Goal: Submit feedback/report problem

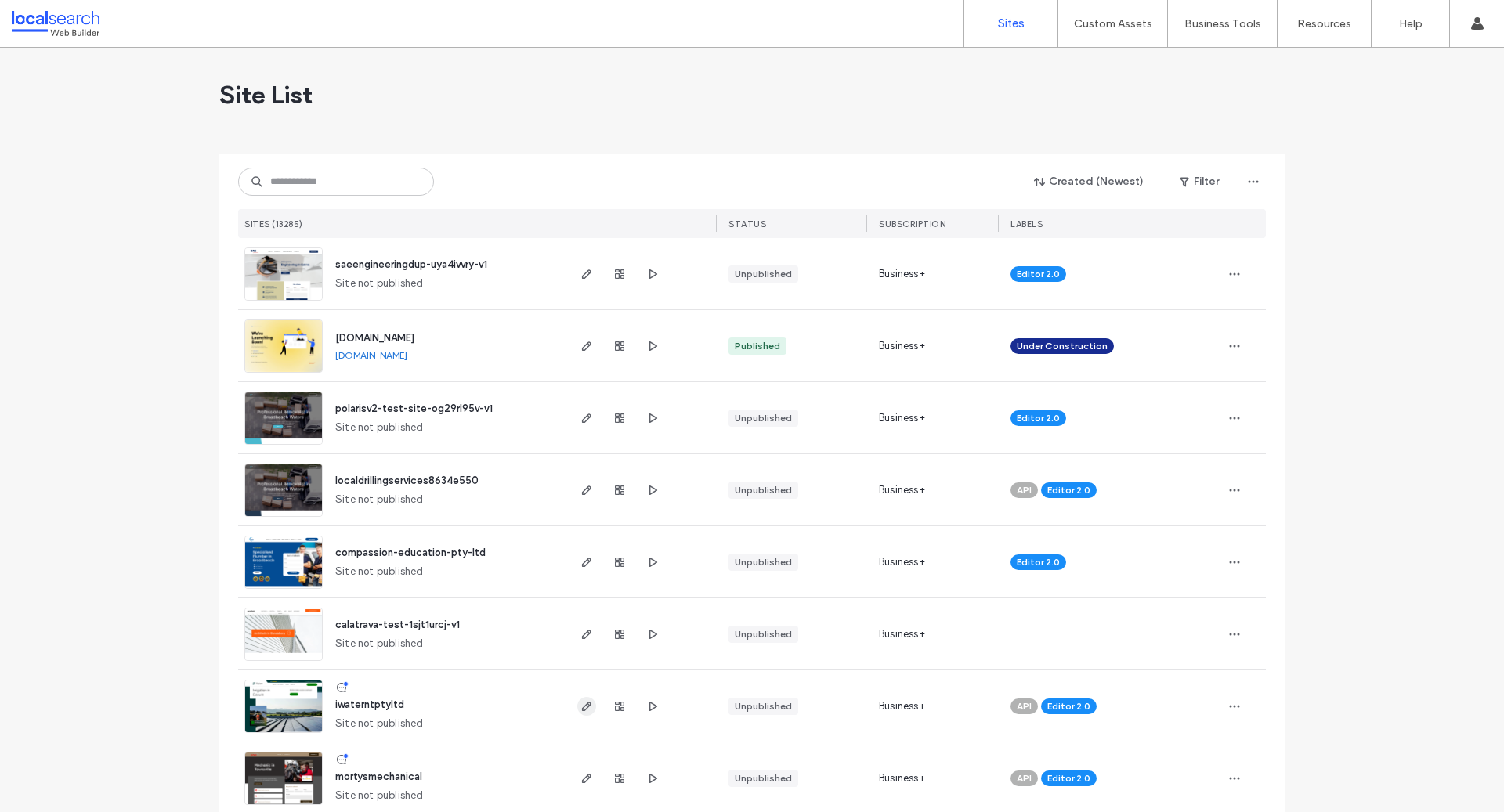
click at [581, 709] on icon "button" at bounding box center [587, 706] width 13 height 13
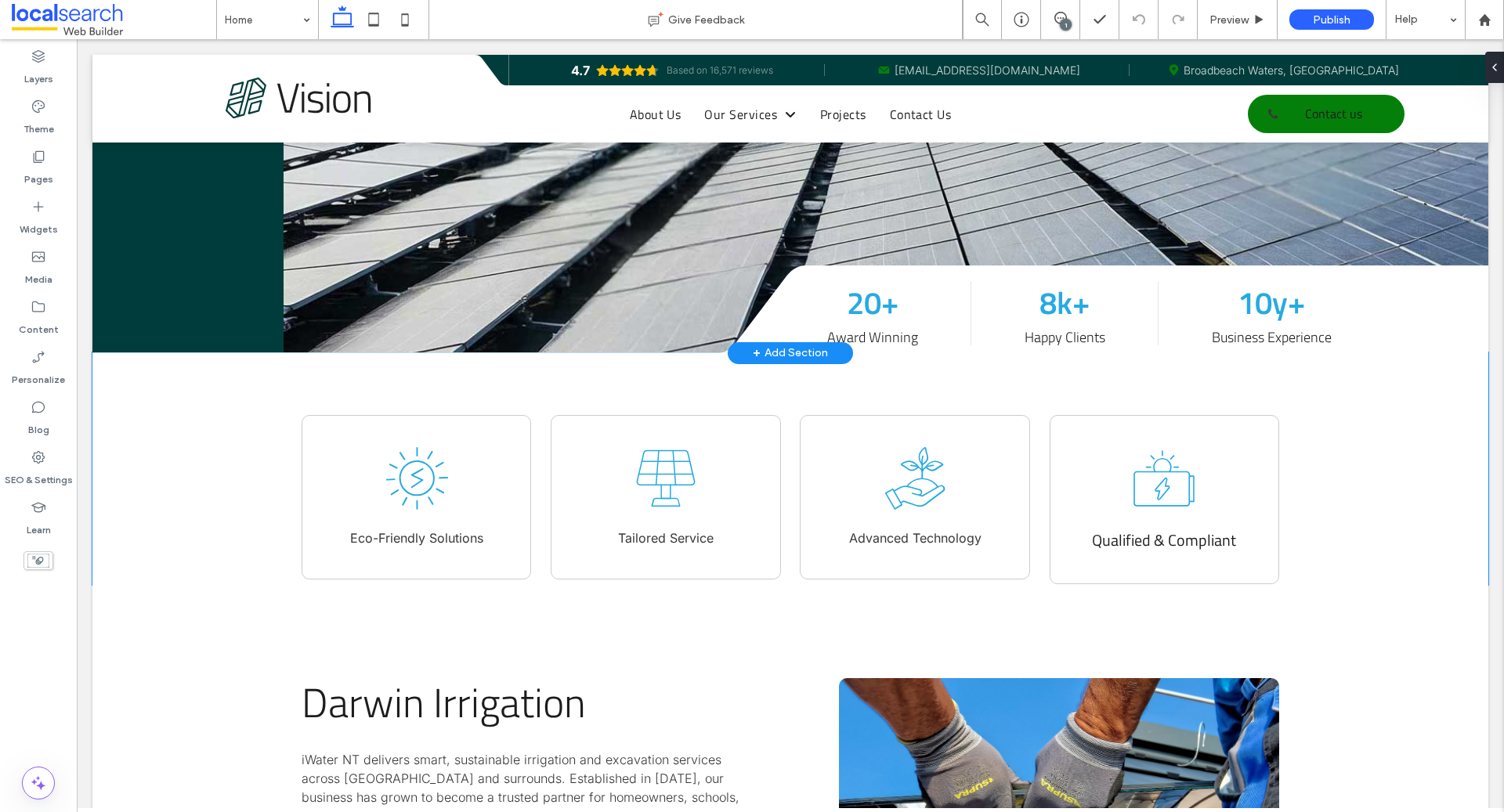
scroll to position [548, 0]
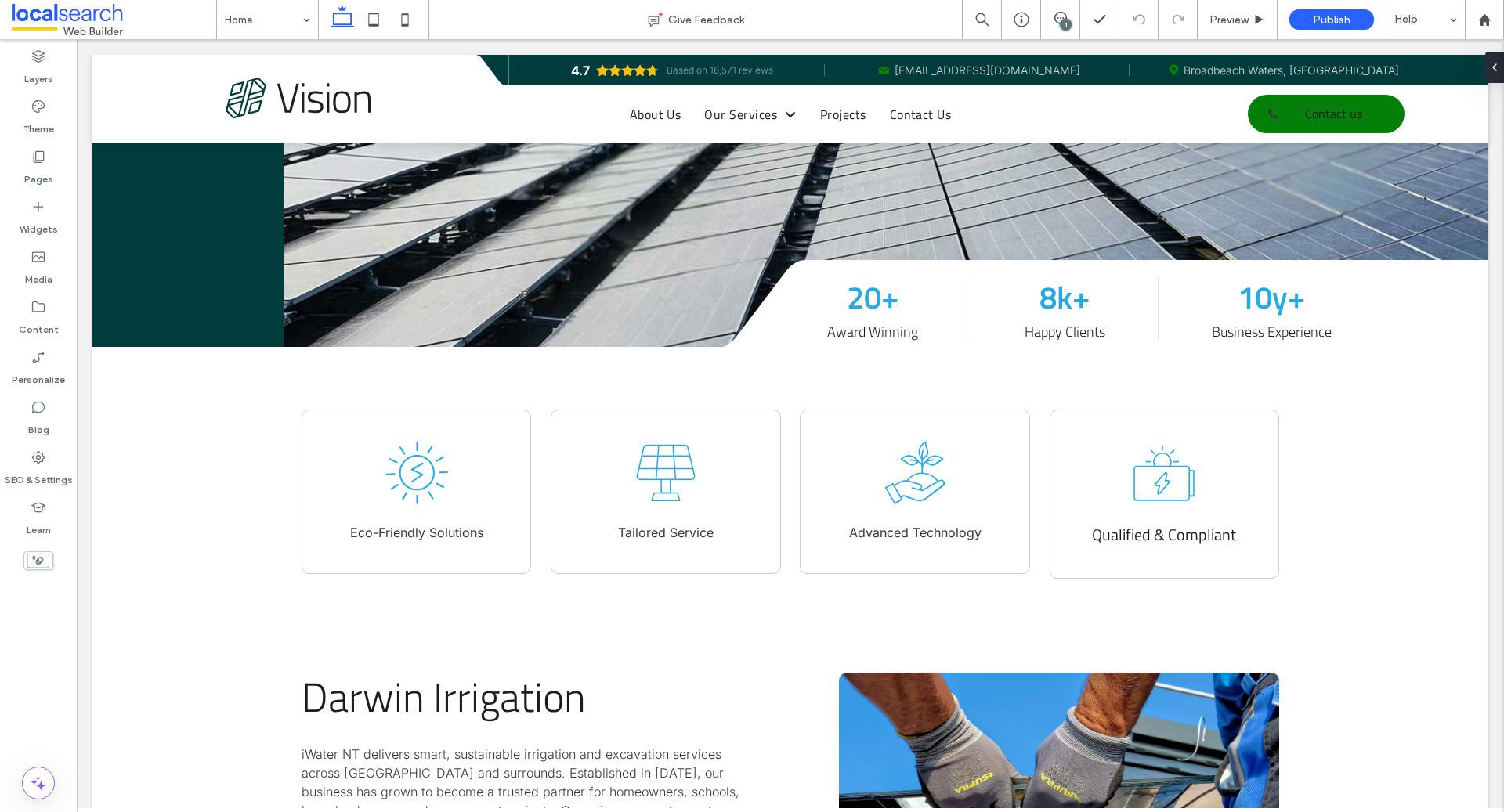
click at [1062, 26] on div "1" at bounding box center [1066, 25] width 12 height 12
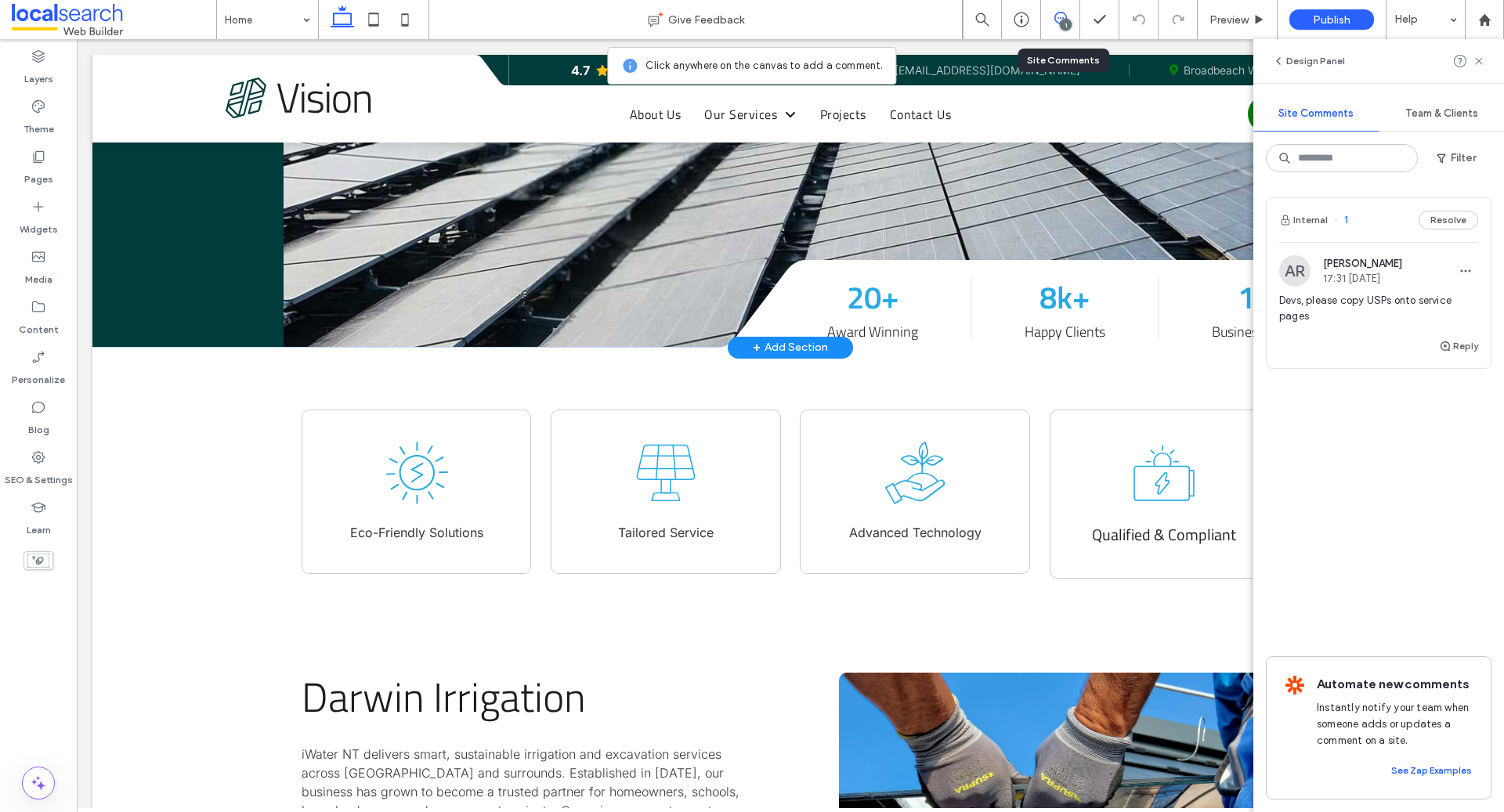
click at [800, 300] on icon at bounding box center [757, 304] width 112 height 88
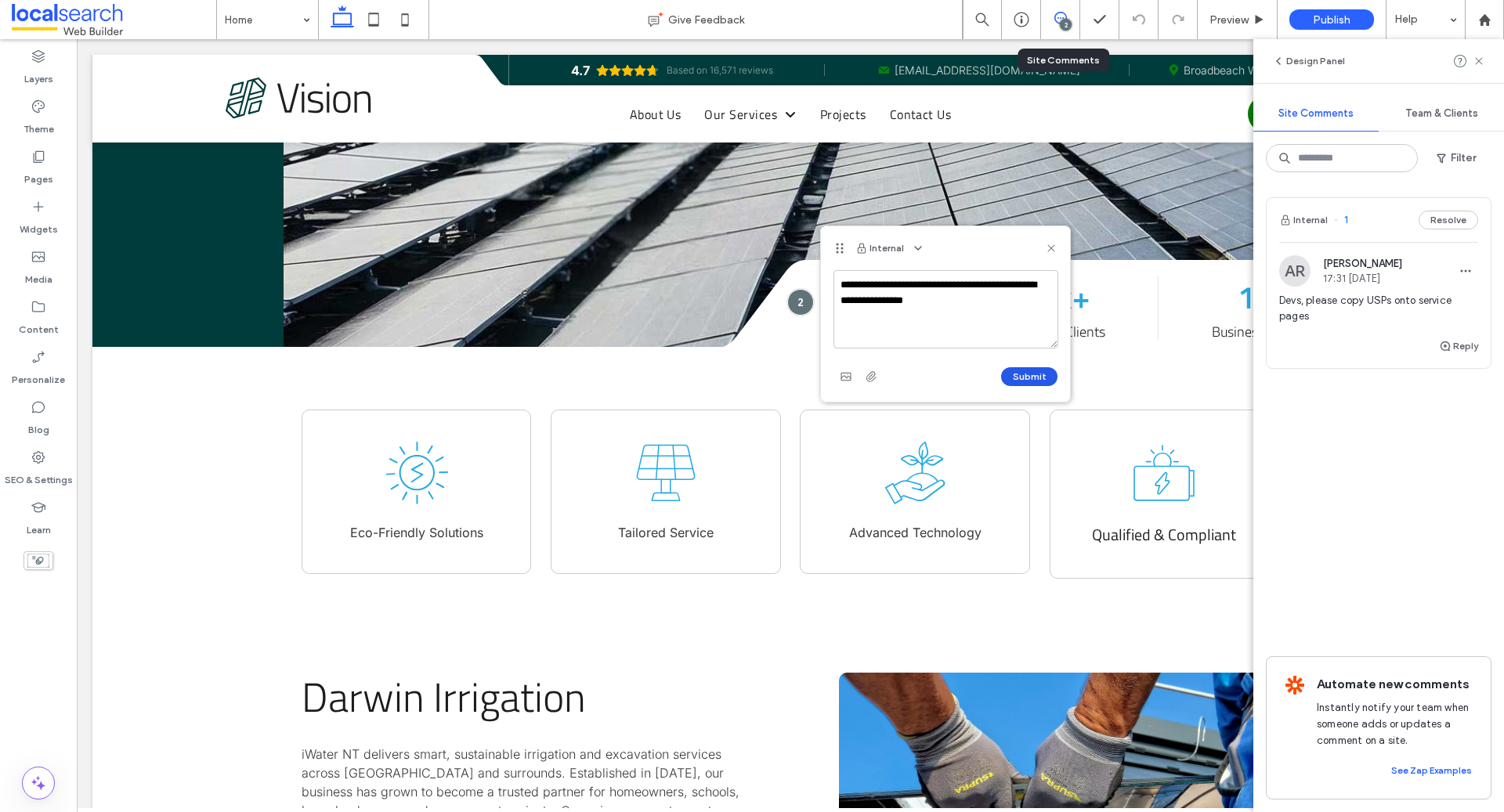
type textarea "**********"
click at [1033, 371] on button "Submit" at bounding box center [1029, 376] width 57 height 19
